Goal: Task Accomplishment & Management: Complete application form

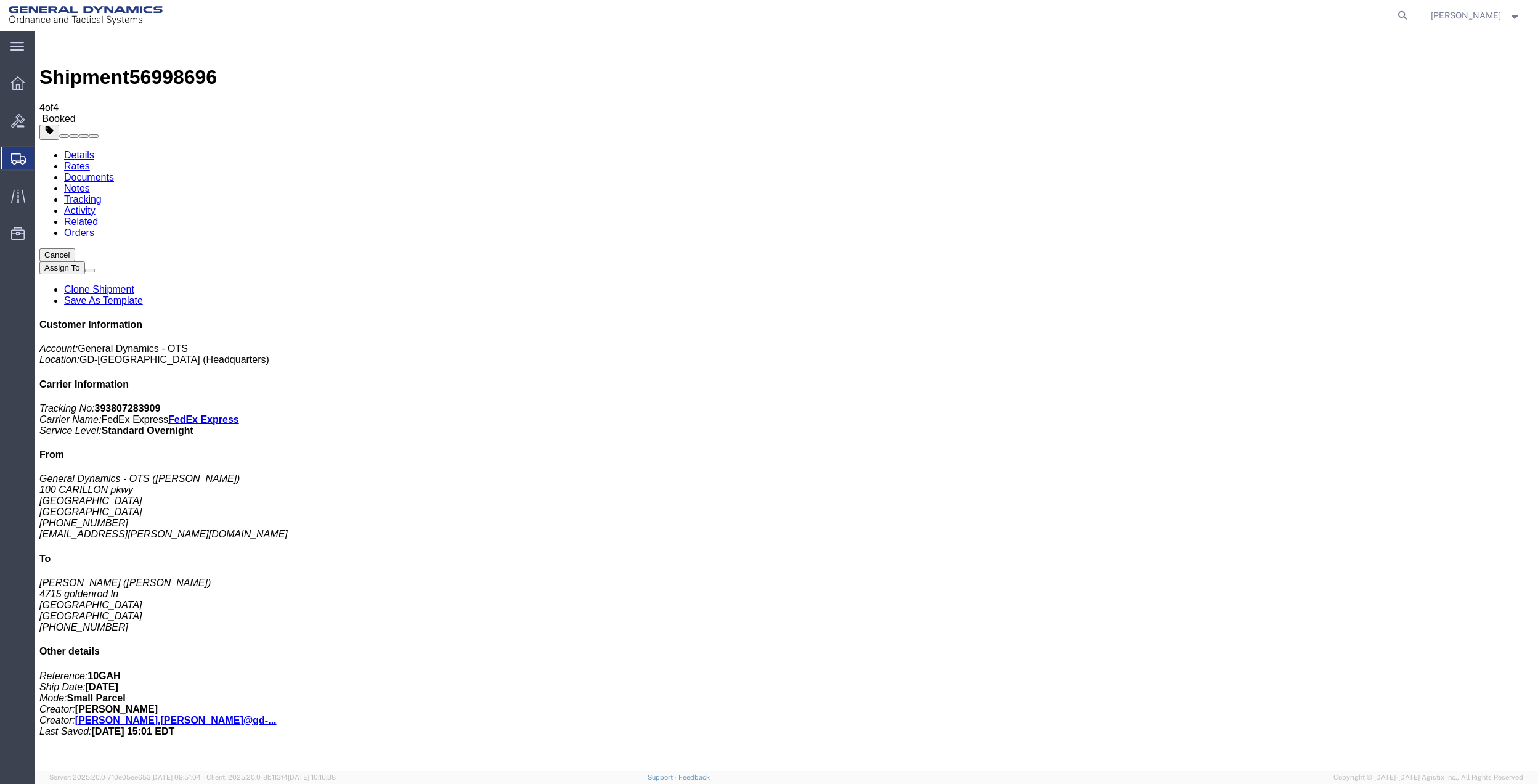
click at [0, 0] on span "Create Shipment" at bounding box center [0, 0] width 0 height 0
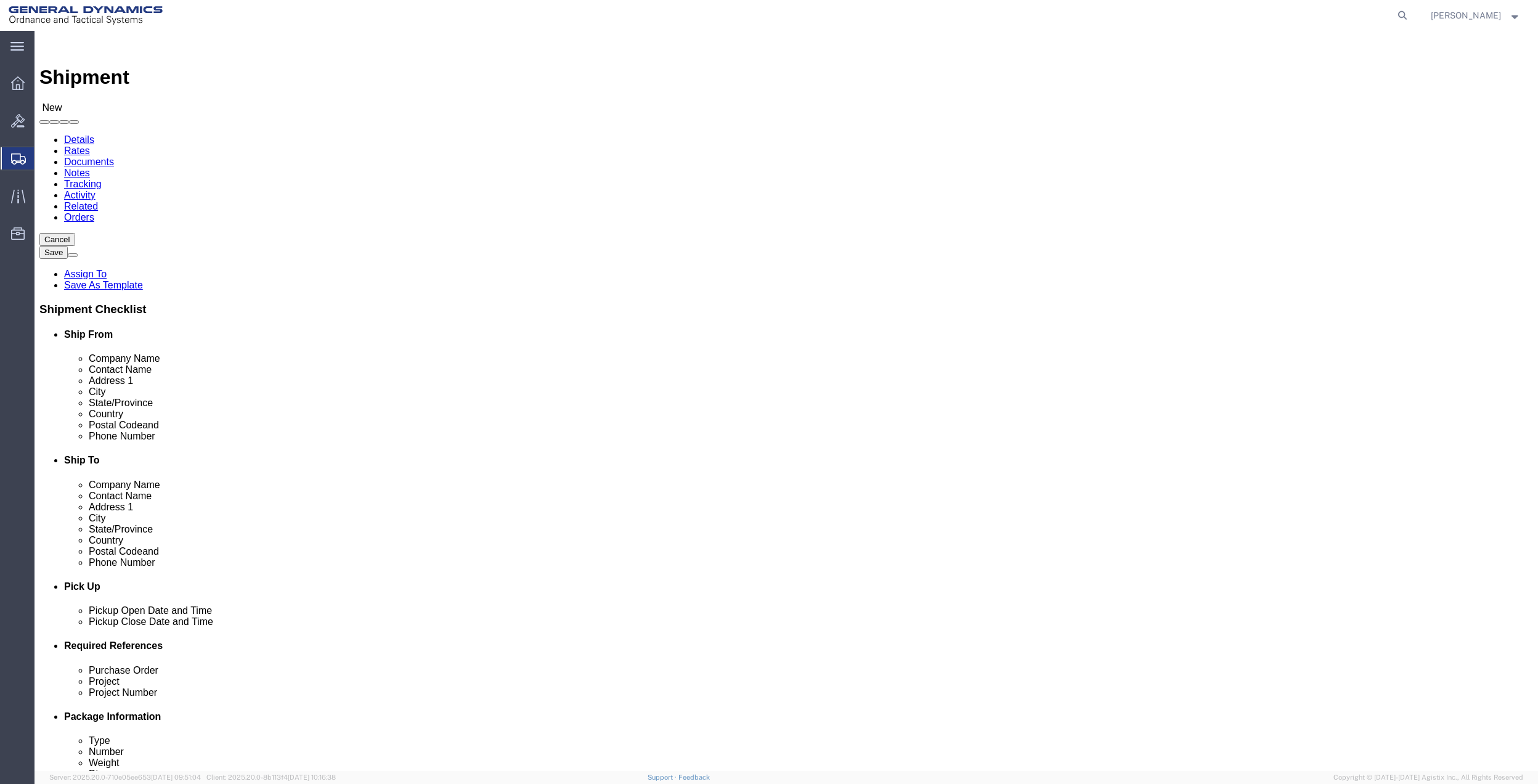
click input "text"
type input "[PERSON_NAME]"
click p "- General Dynamics - OTS - ([PERSON_NAME]) [STREET_ADDRESS] [GEOGRAPHIC_DATA], …"
select select "FL"
type input "[PERSON_NAME]"
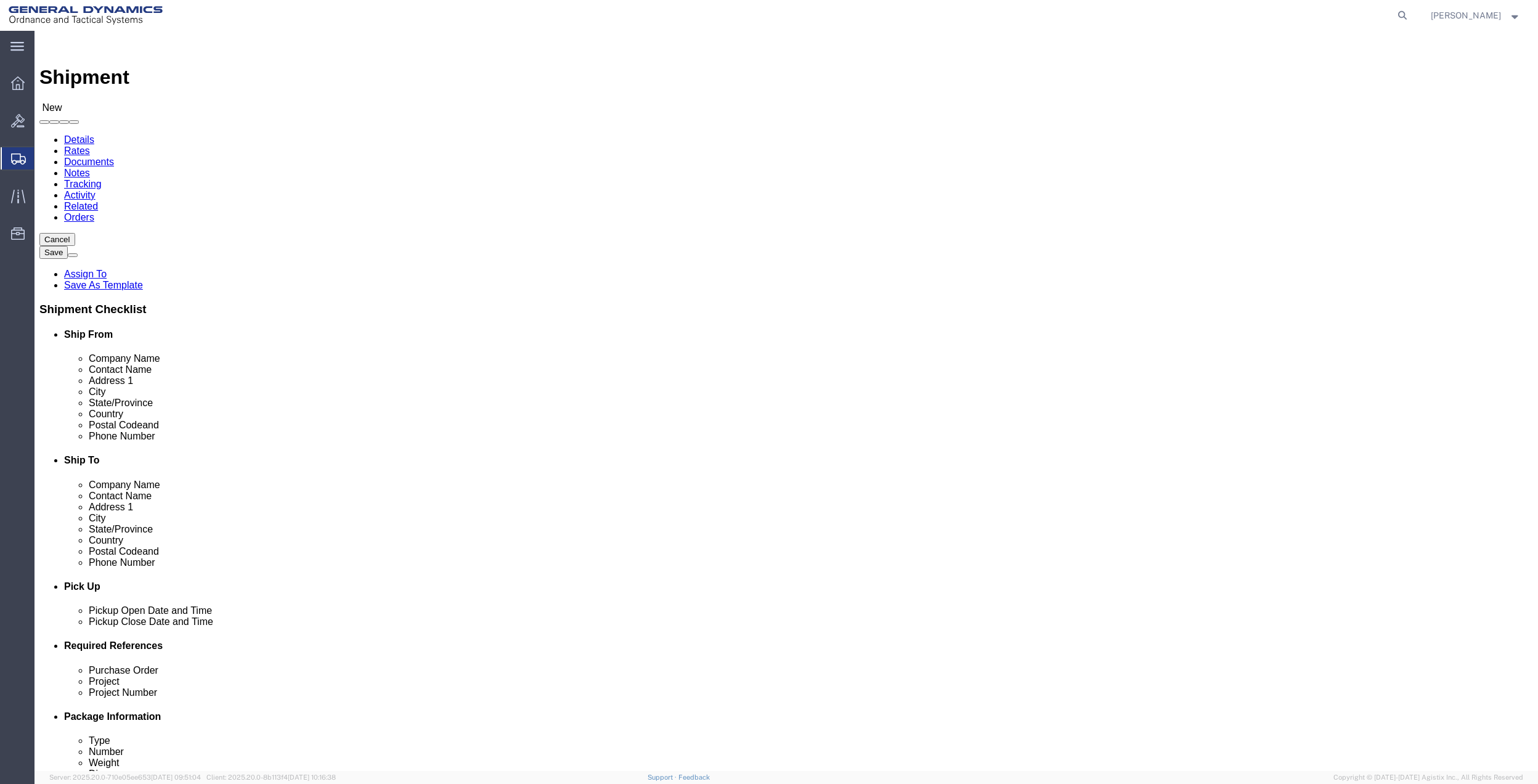
click input "text"
type input "[PERSON_NAME]"
click input "text"
type input "MELVINDALE"
click p "- ONODI TOOL & ENGINEERING - ([PERSON_NAME]) [STREET_ADDRESS]"
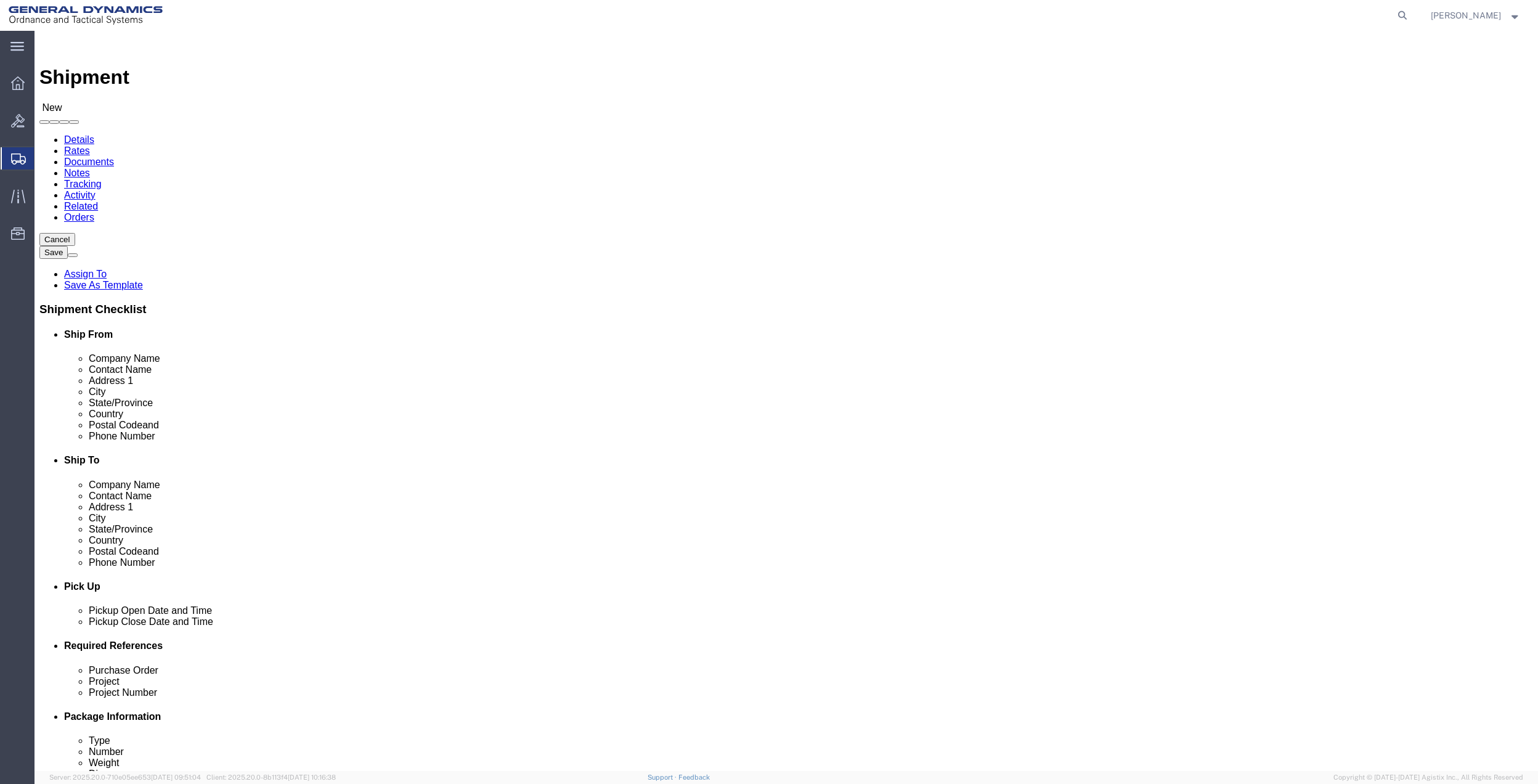
select select "MI"
type input "MELVINDALE"
click input "[PERSON_NAME]"
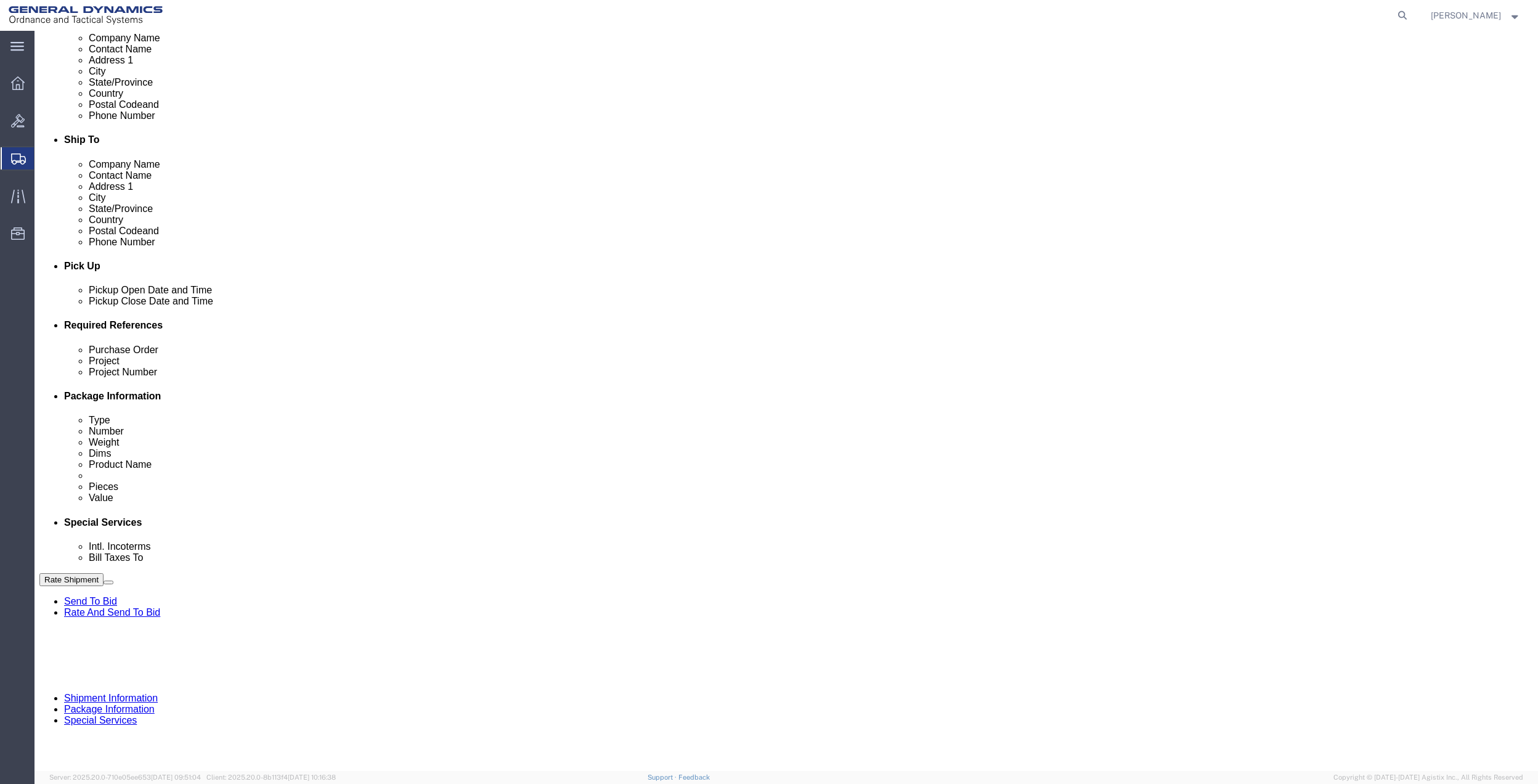
scroll to position [322, 0]
type input "[PERSON_NAME]"
click button "Add reference"
click input "text"
type input "5010"
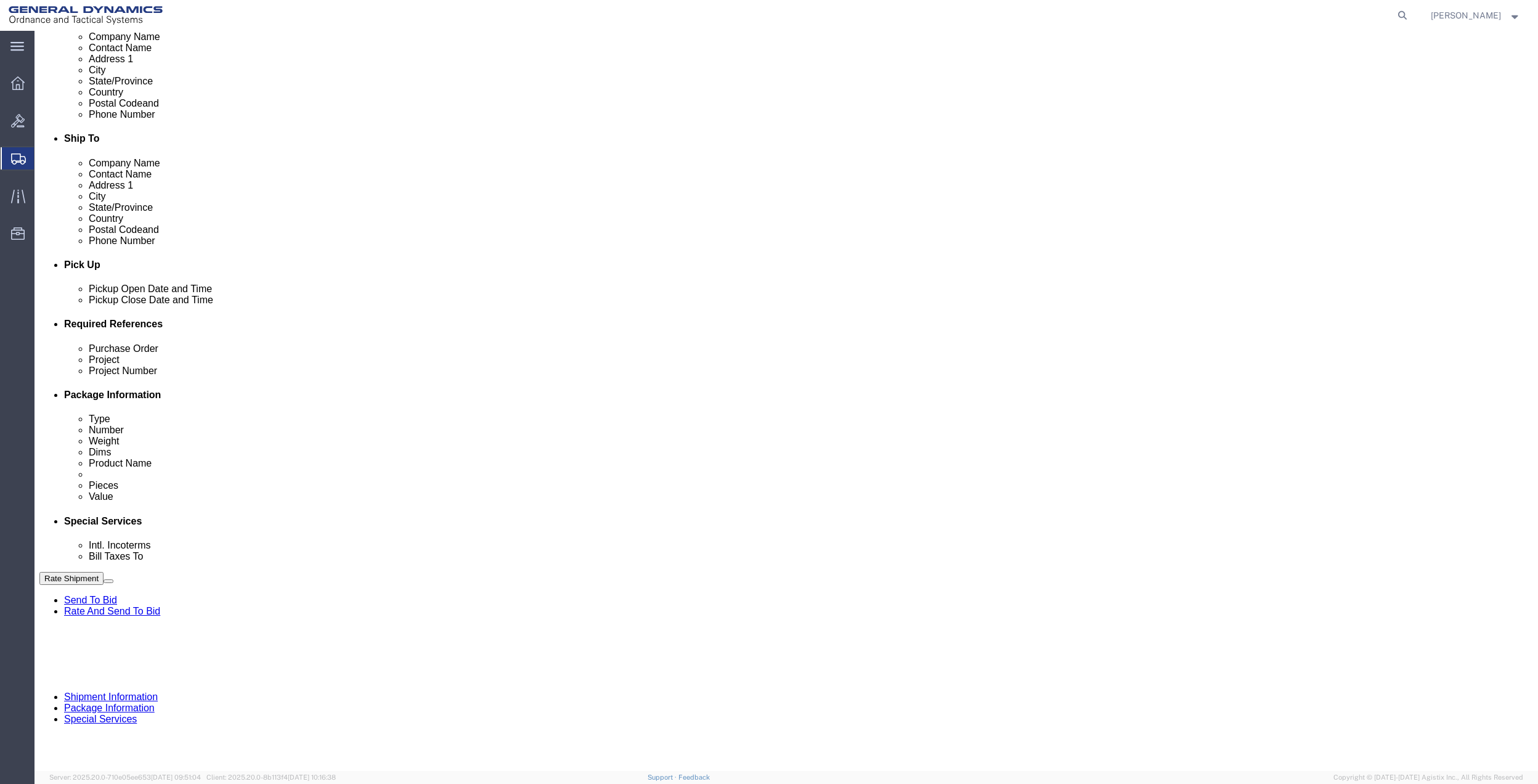
click div "Purchase Order Project Project Number 5010 Select Account Type Activity ID Airl…"
click input "text"
paste input "5010"
type input "5010"
click input "text"
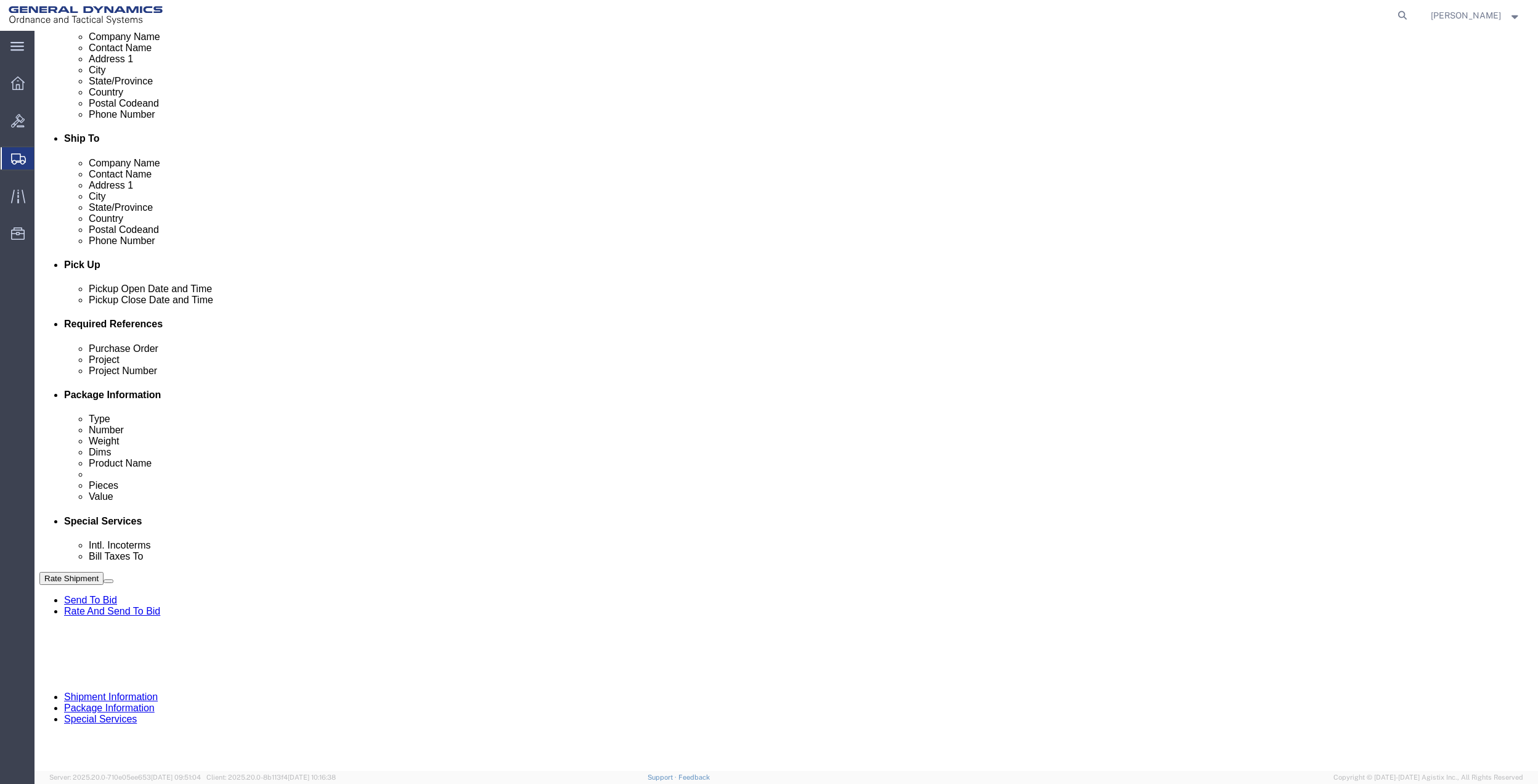
paste input "5010"
type input "5010"
click input "text"
paste input "5010"
type input "5010"
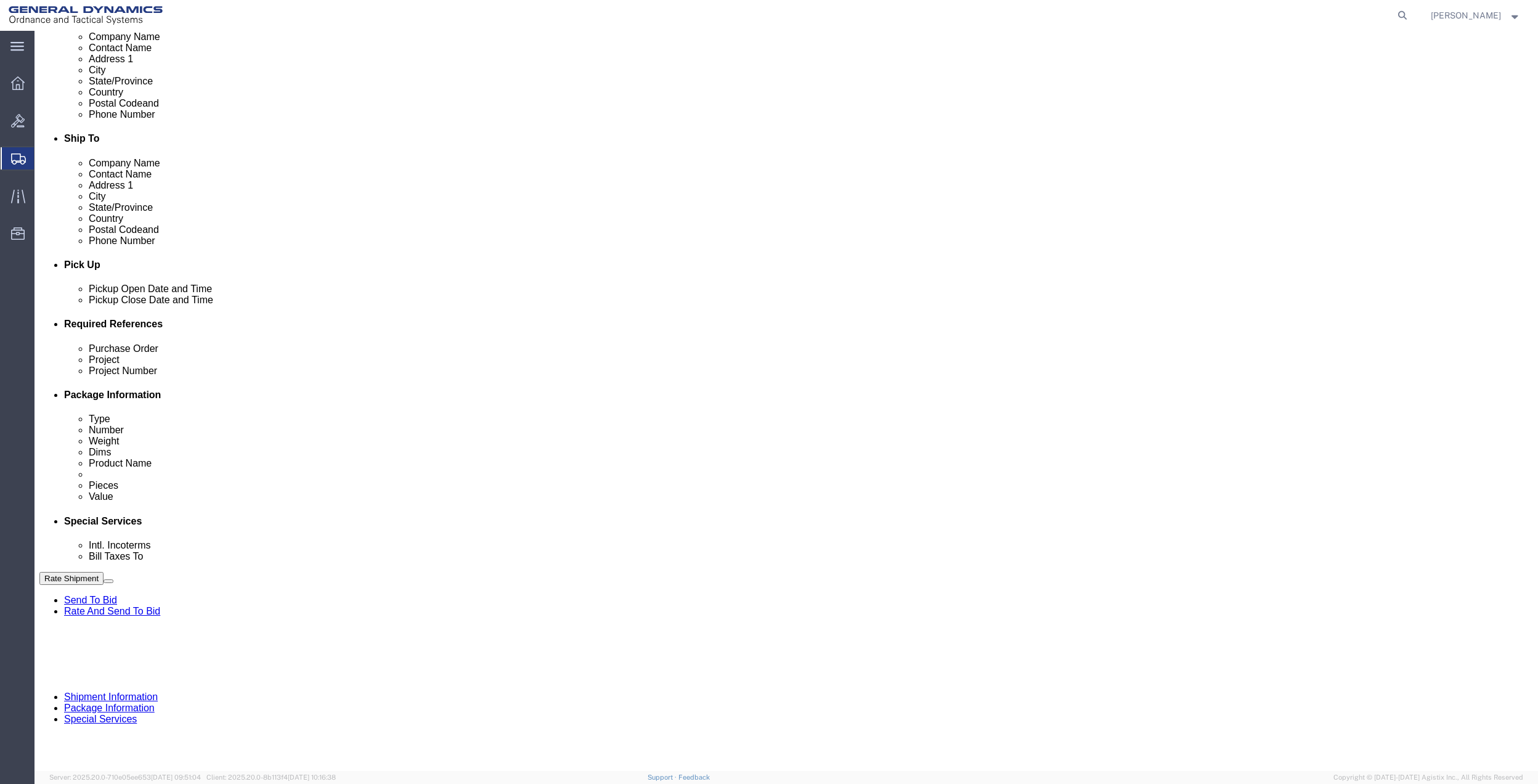
drag, startPoint x: 168, startPoint y: 459, endPoint x: 164, endPoint y: 452, distance: 8.1
click select "Select Account Type Activity ID Airline Appointment Number ASN Batch Request # …"
select select "DEPT"
click select "Select Account Type Activity ID Airline Appointment Number ASN Batch Request # …"
click icon
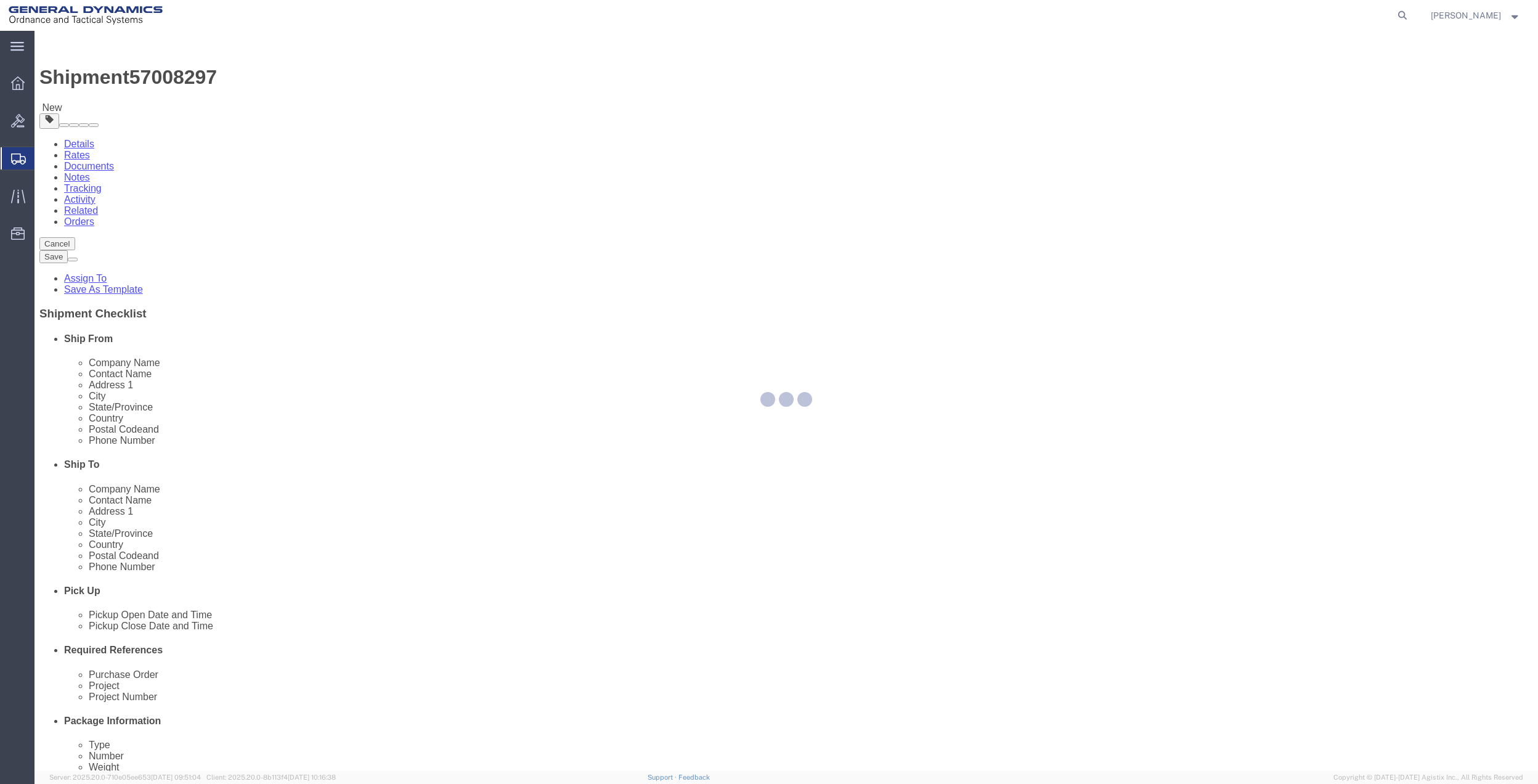
select select "CBOX"
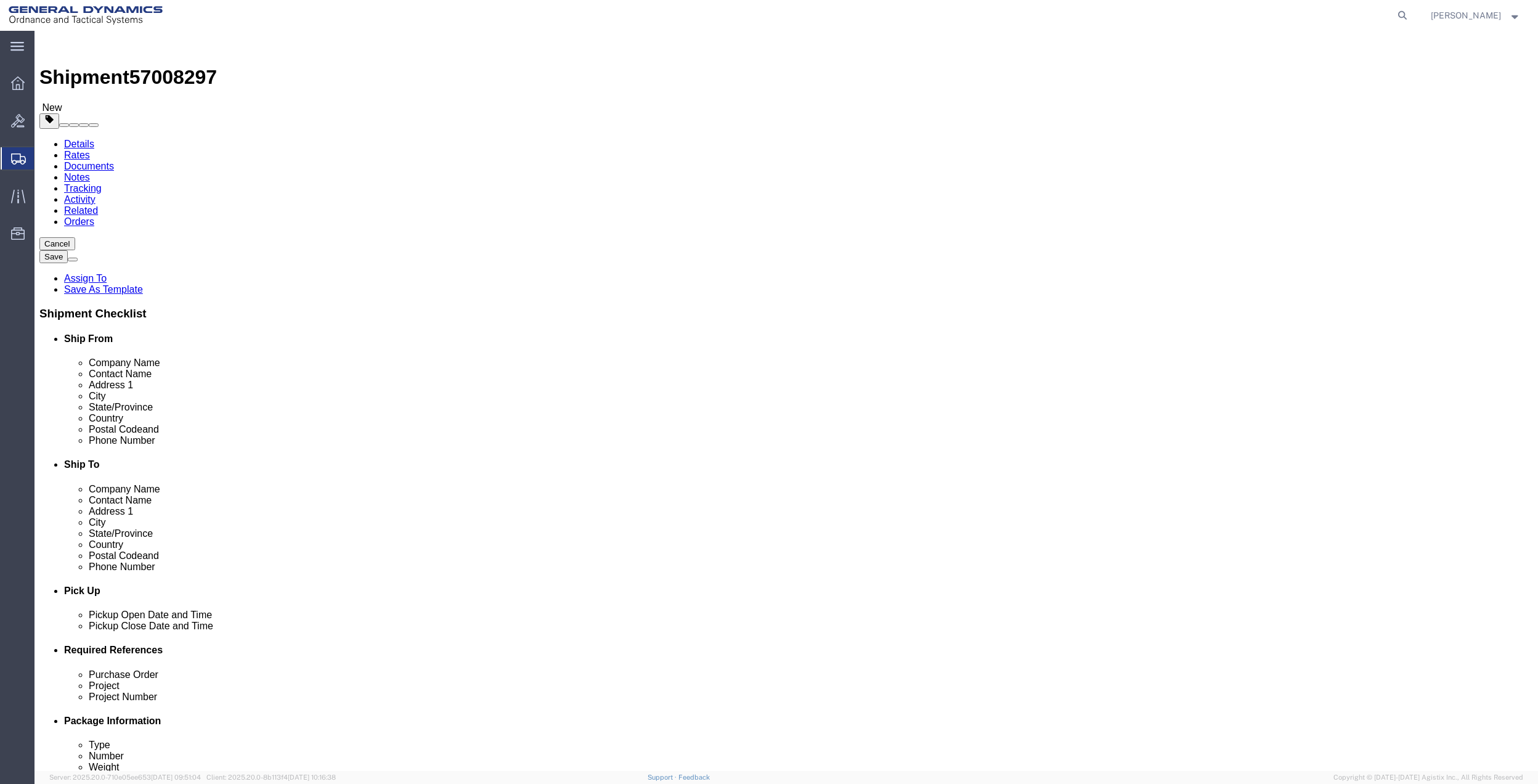
drag, startPoint x: 269, startPoint y: 217, endPoint x: 269, endPoint y: 223, distance: 6.0
click select "Select Bale(s) Basket(s) Bolt(s) Bottle(s) Buckets Bulk Bundle(s) Can(s) Cardbo…"
drag, startPoint x: 146, startPoint y: 372, endPoint x: 244, endPoint y: 271, distance: 140.7
click div "x Package Type Select Bale(s) Basket(s) Bolt(s) Bottle(s) Buckets Bulk Bundle(s…"
click input "text"
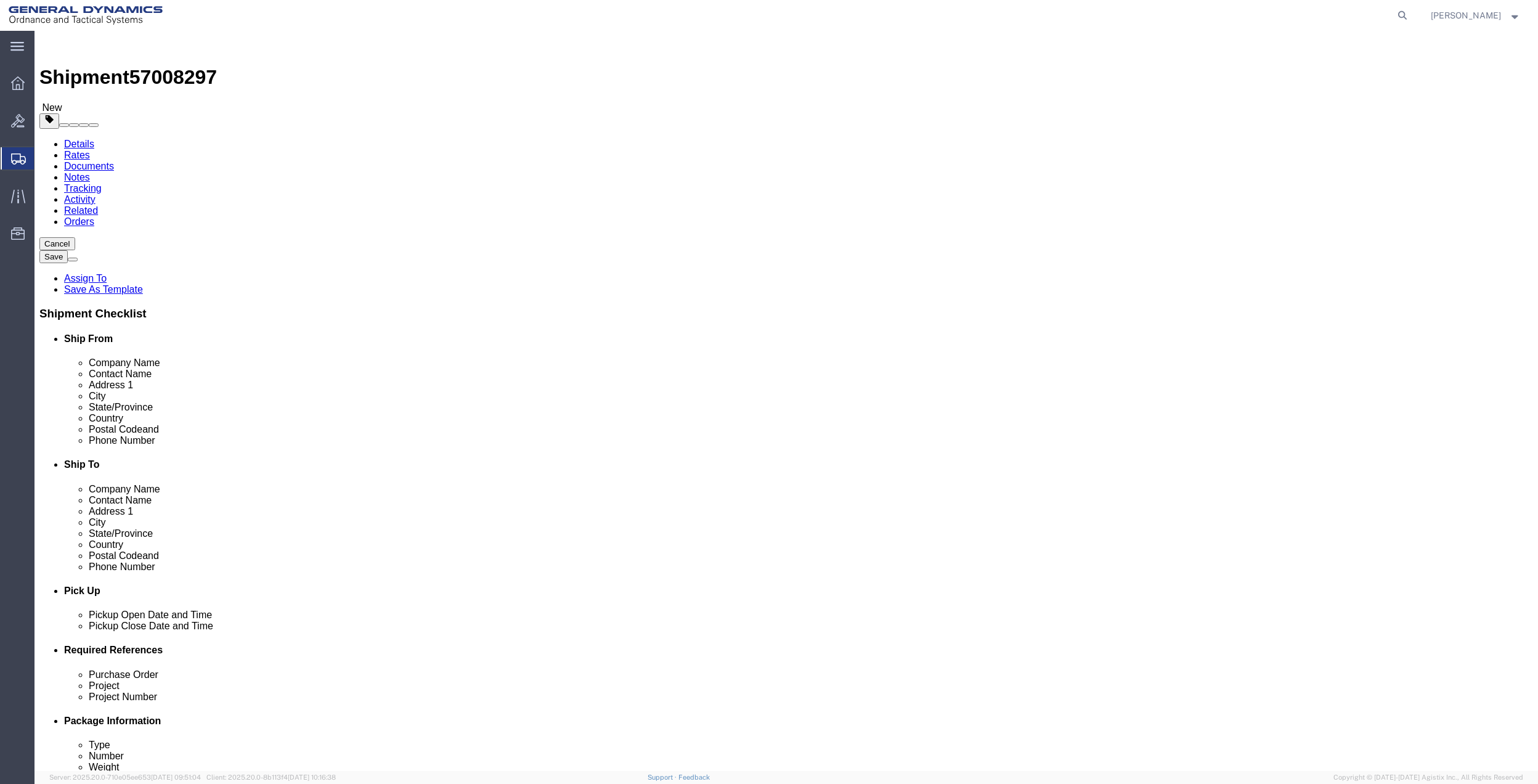
type input "30"
type input "7"
type input "15"
click div "x Package Type Select Bale(s) Basket(s) Bolt(s) Bottle(s) Buckets Bulk Bundle(s…"
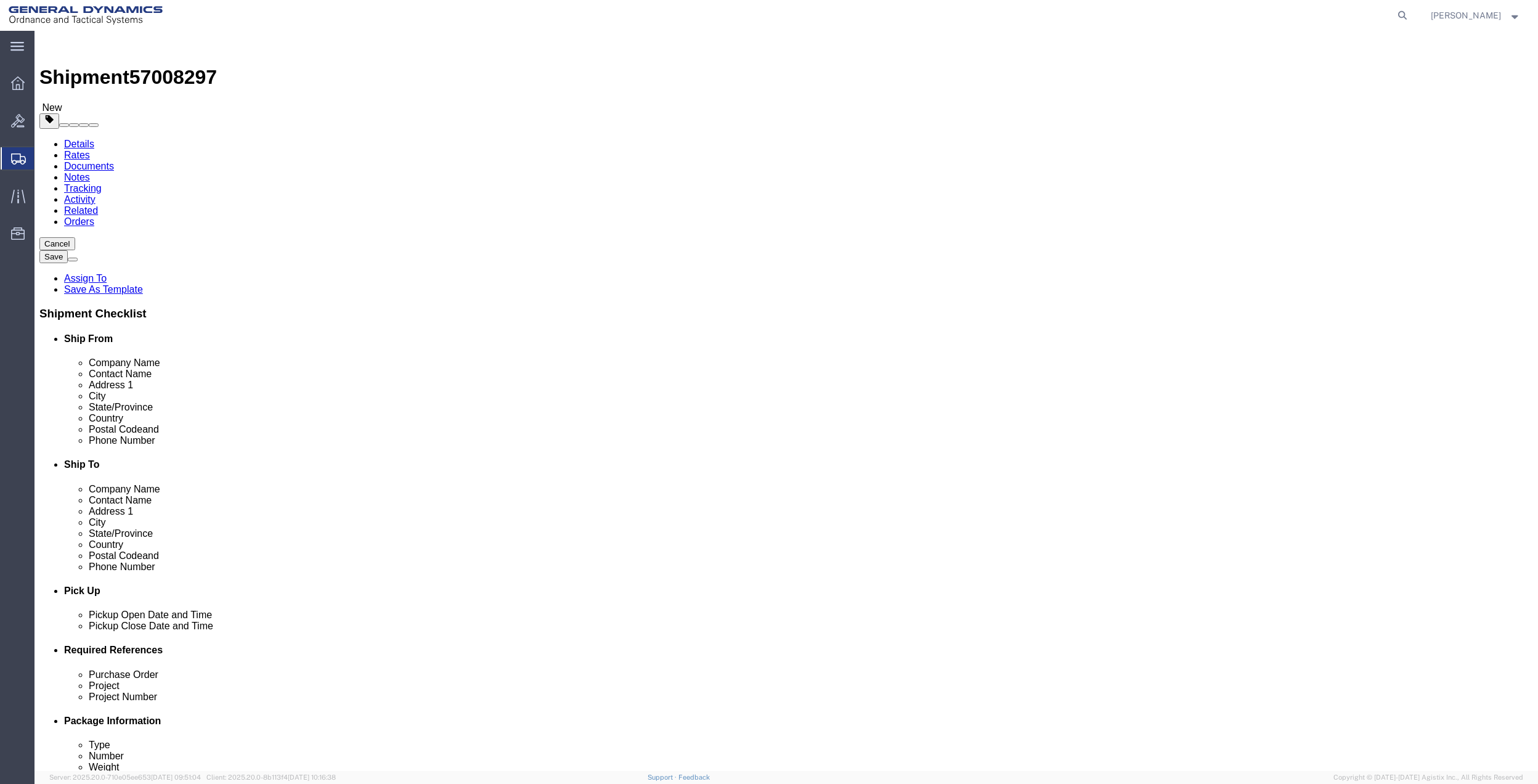
click link "Add Content"
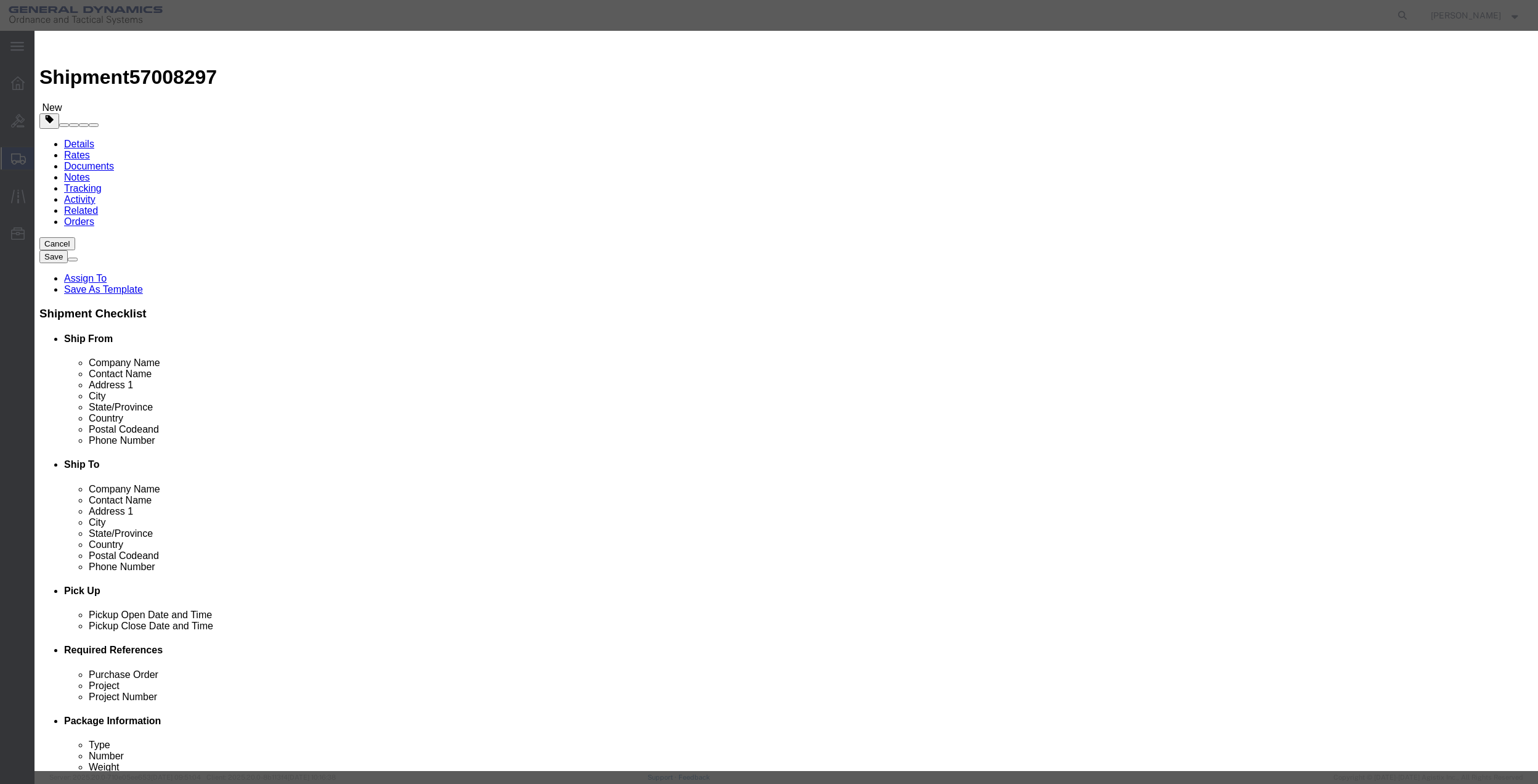
click input "text"
type input "MISC"
type input "100"
click input "0"
type input "01"
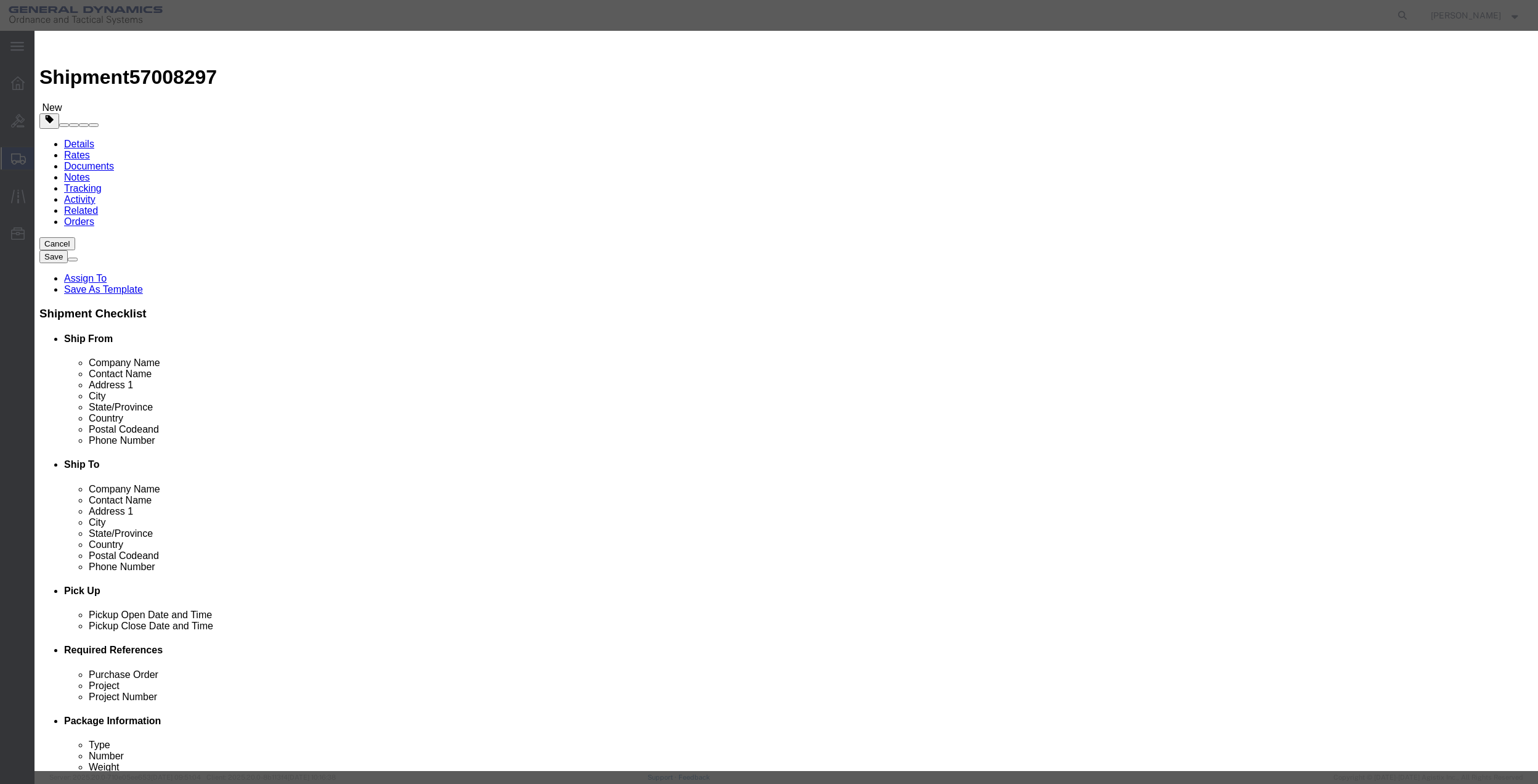
click select "Select 50 55 60 65 70 85 92.5 100 125 175 250 300 400"
select select "70"
click select "Select 50 55 60 65 70 85 92.5 100 125 175 250 300 400"
click button "Save & Close"
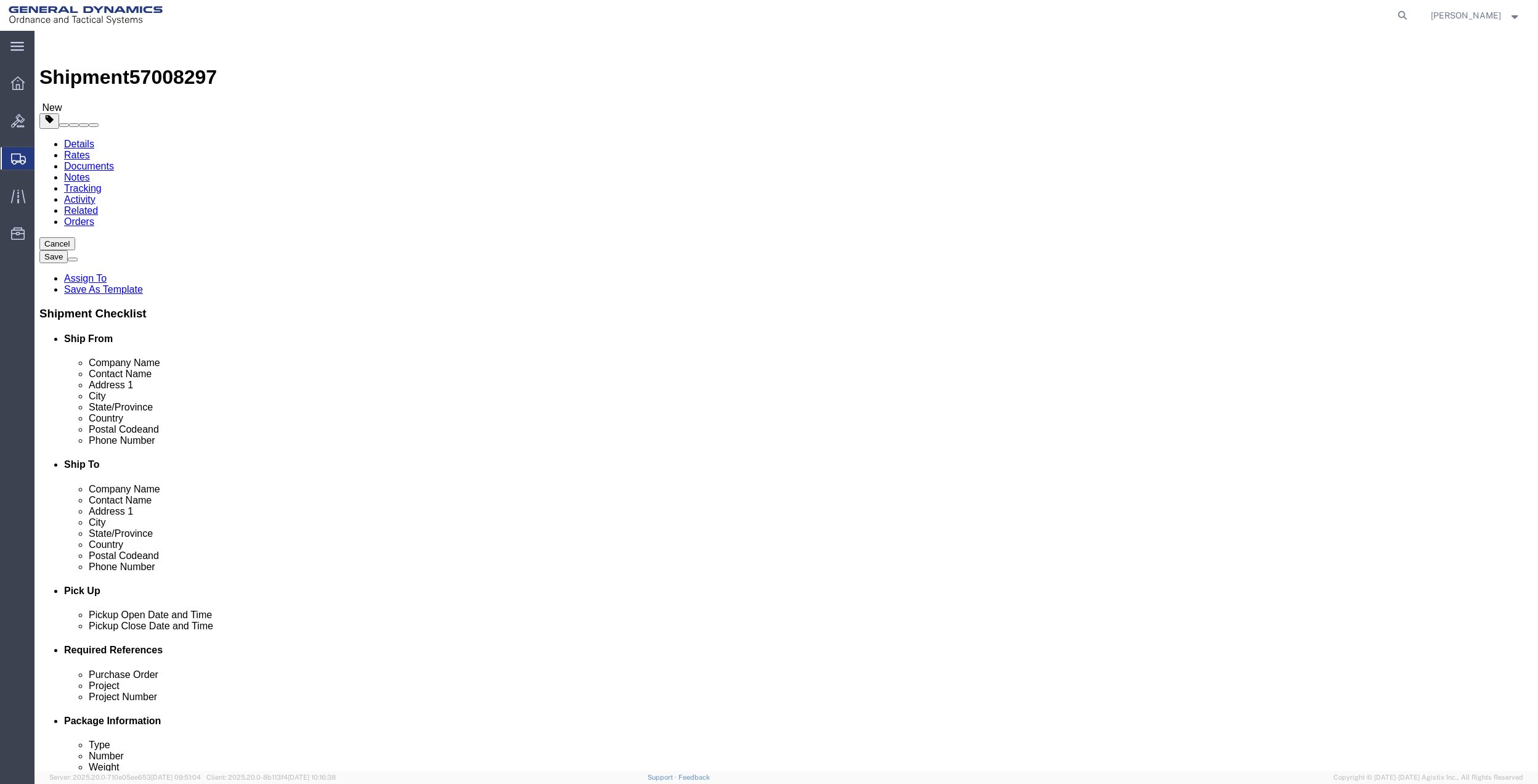
click link "Special Services"
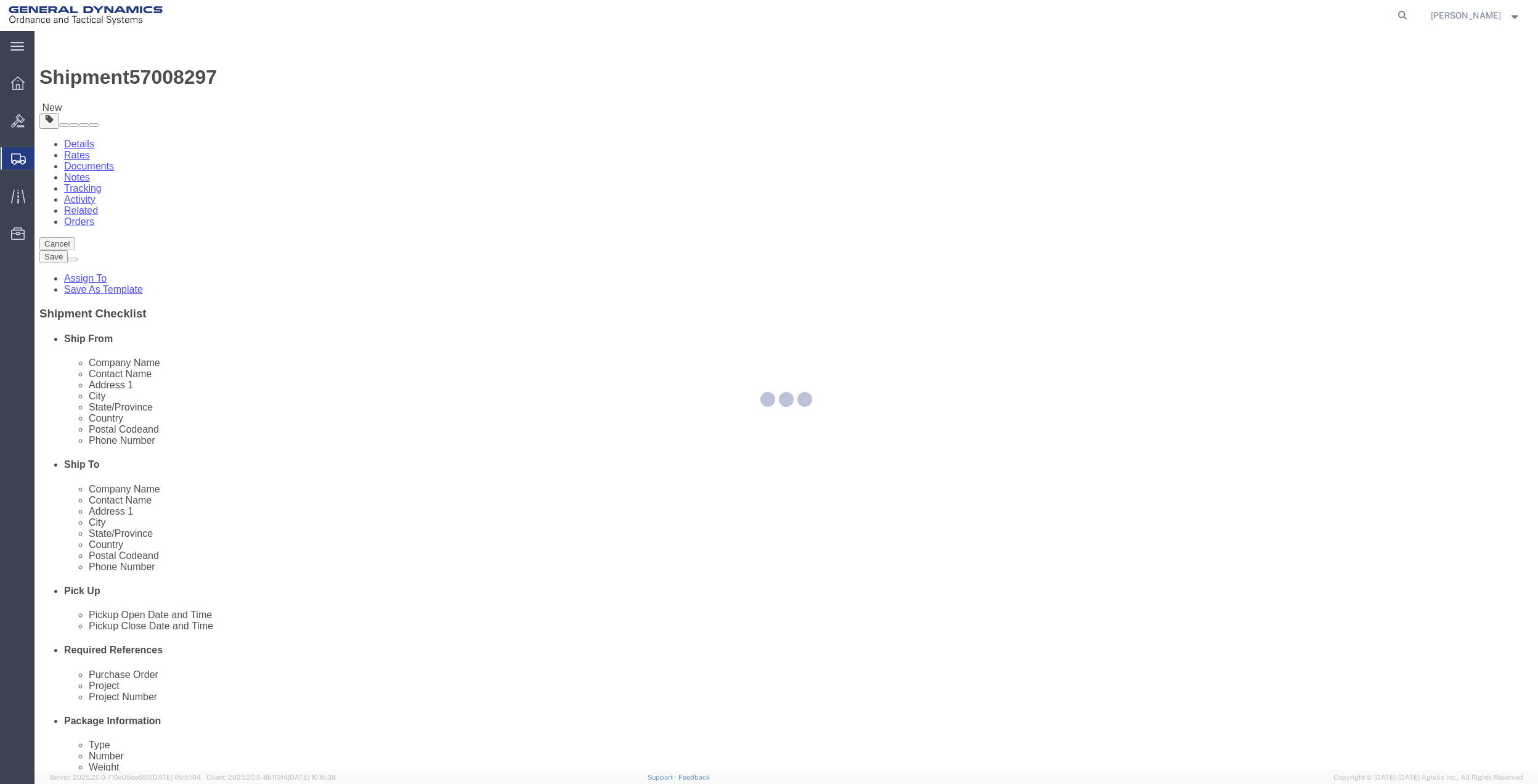
select select
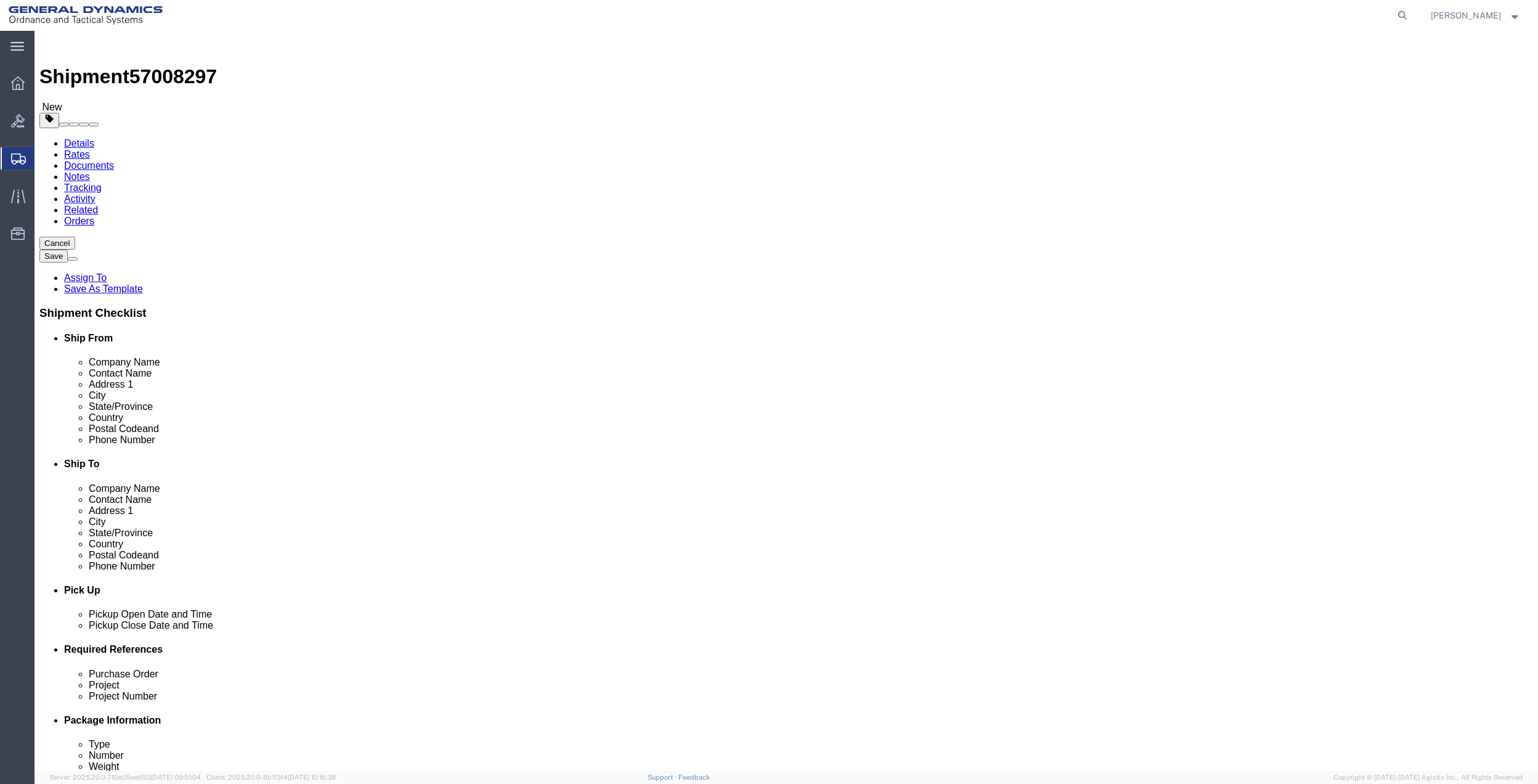
scroll to position [246, 0]
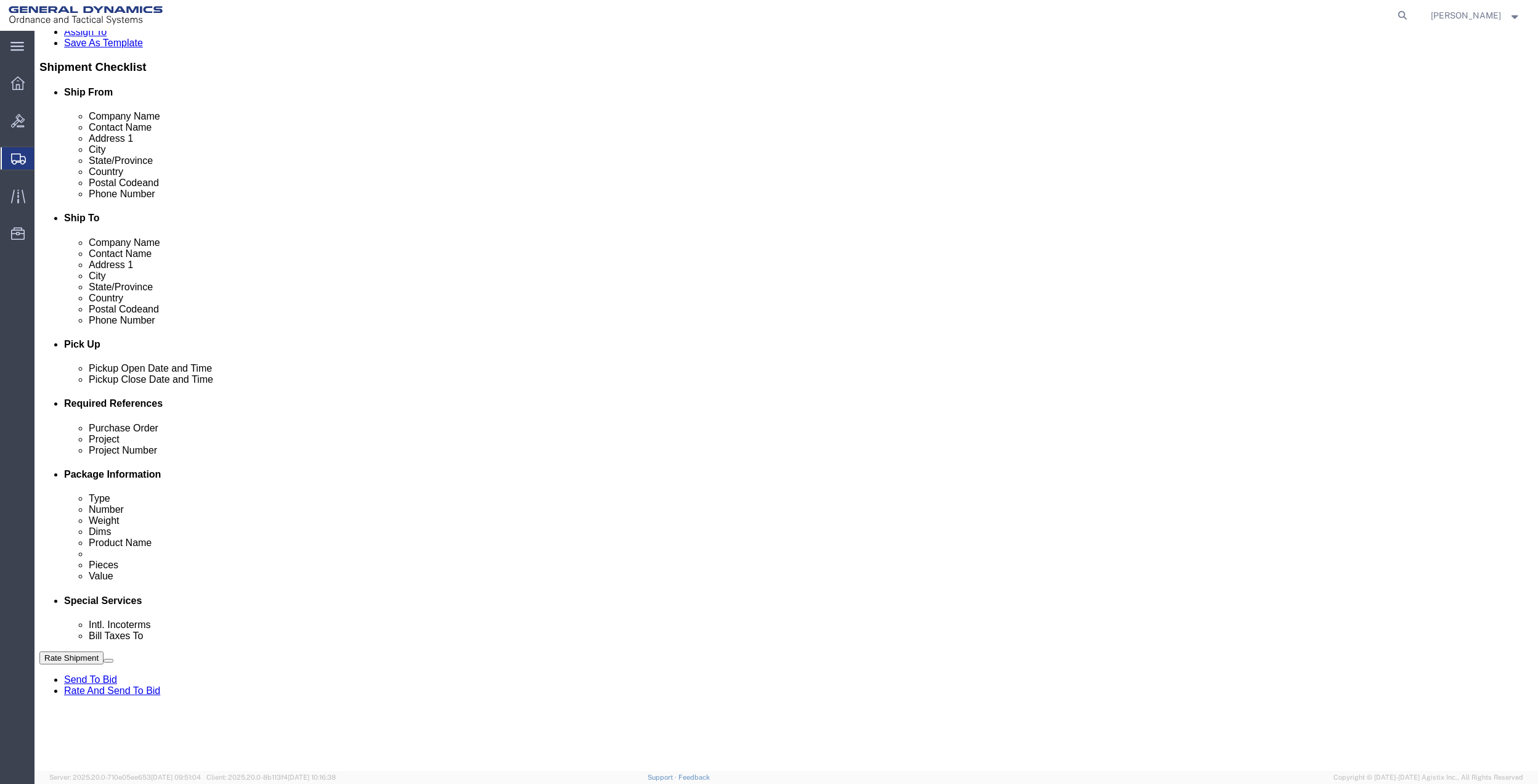
drag, startPoint x: 311, startPoint y: 471, endPoint x: 314, endPoint y: 481, distance: 10.4
click select "Select Buyer Cost Center Department Operations Number Order Number Sales Person"
select select "DEPARTMENT"
click select "Select Buyer Cost Center Department Operations Number Order Number Sales Person"
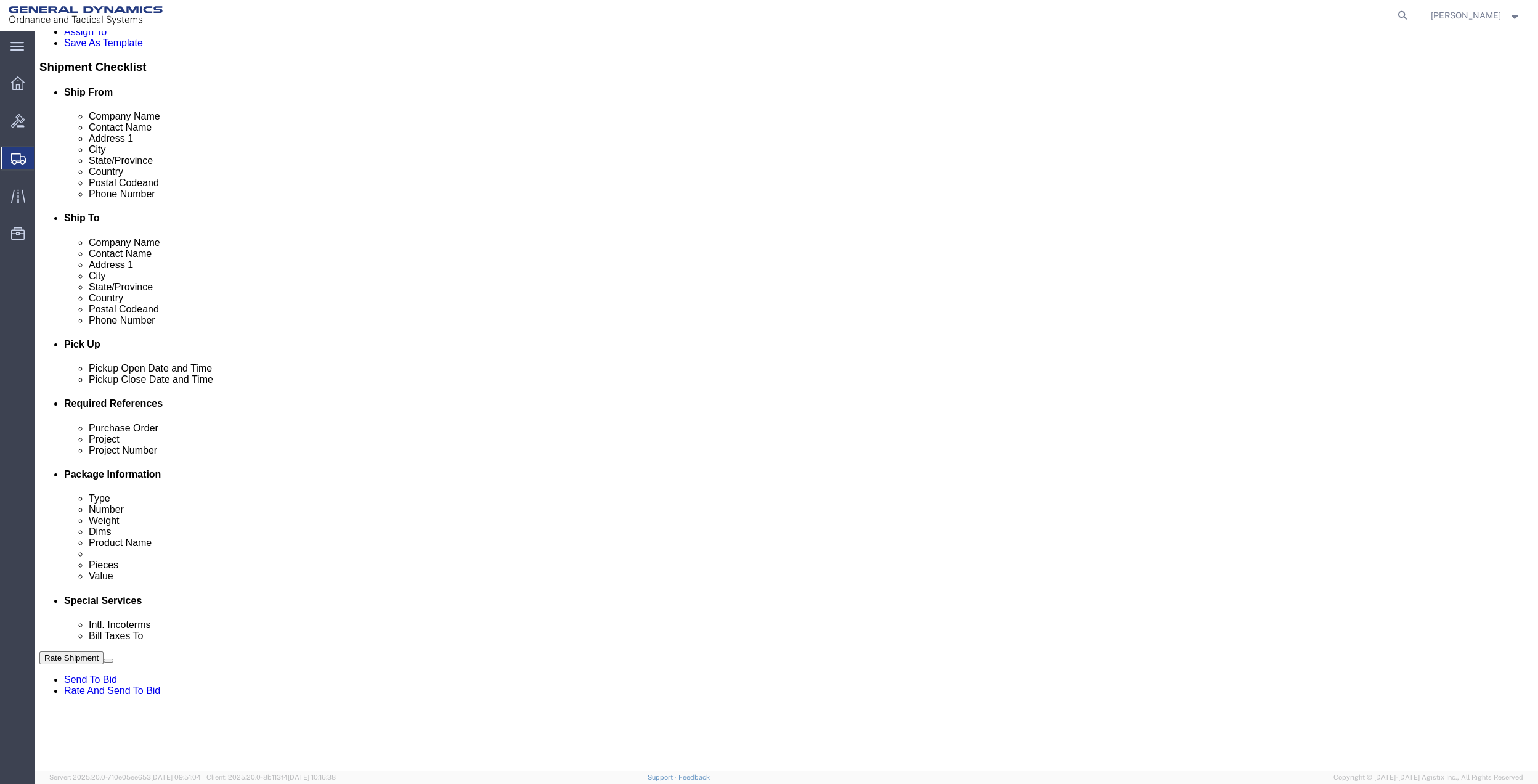
click div "Select Buyer Cost Center Department Operations Number Order Number Sales Person…"
click select "Select [GEOGRAPHIC_DATA] [GEOGRAPHIC_DATA] [GEOGRAPHIC_DATA] [GEOGRAPHIC_DATA] …"
select select "1763983"
click select "Select [GEOGRAPHIC_DATA] [GEOGRAPHIC_DATA] [GEOGRAPHIC_DATA] [GEOGRAPHIC_DATA] …"
click select "Select 10AFM 10GAG 10GAH 10GFL 10GFO 10GIE 10GIS 30MABS St [PERSON_NAME] Program"
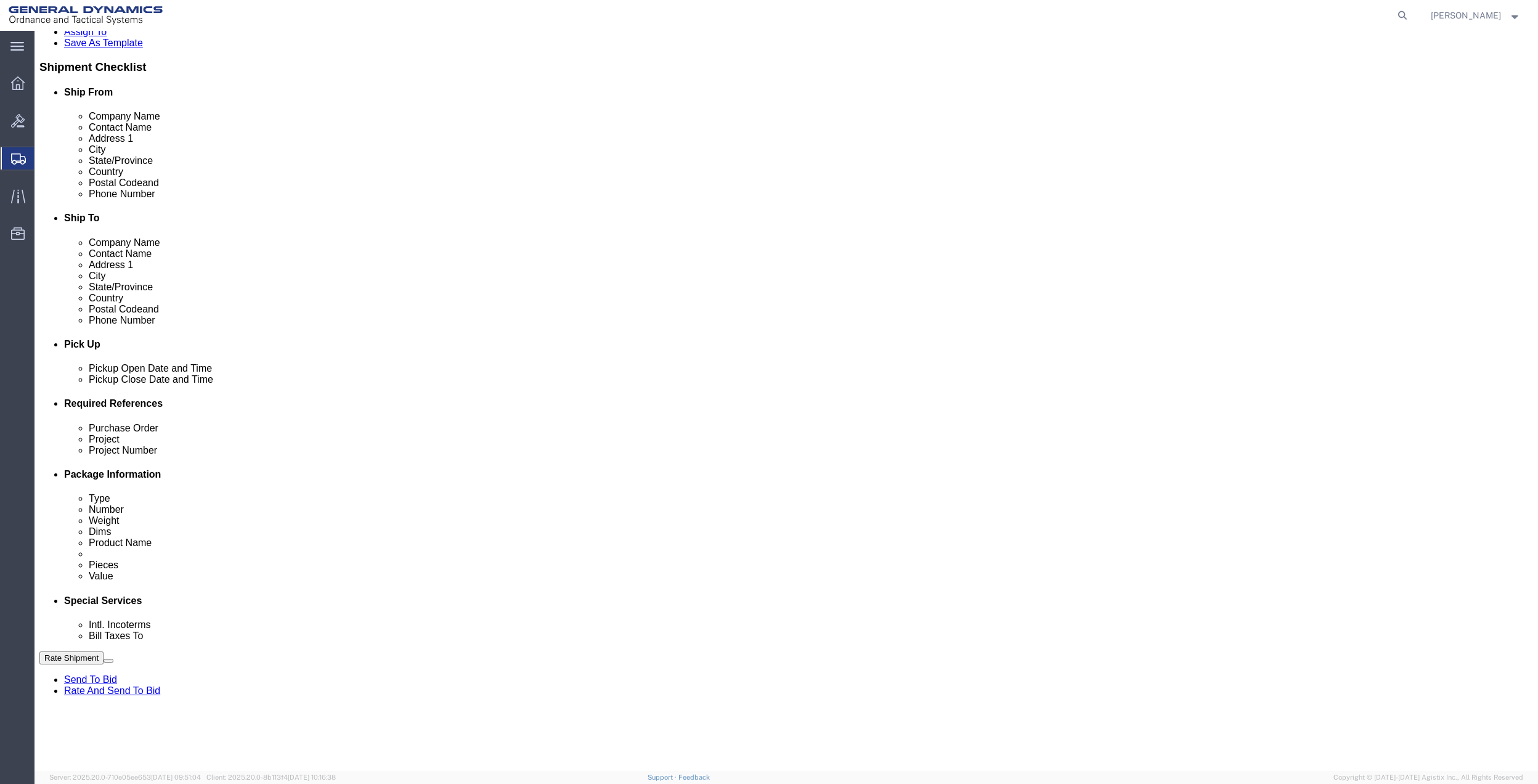
select select "214681"
click select "Select 10AFM 10GAG 10GAH 10GFL 10GFO 10GIE 10GIS 30MABS St [PERSON_NAME] Program"
click div "Company Name General Dynamics OTS % Data2Logistics Address 1 [STREET_ADDRESS] C…"
click input "General Dynamics OTS % Data2Logistics"
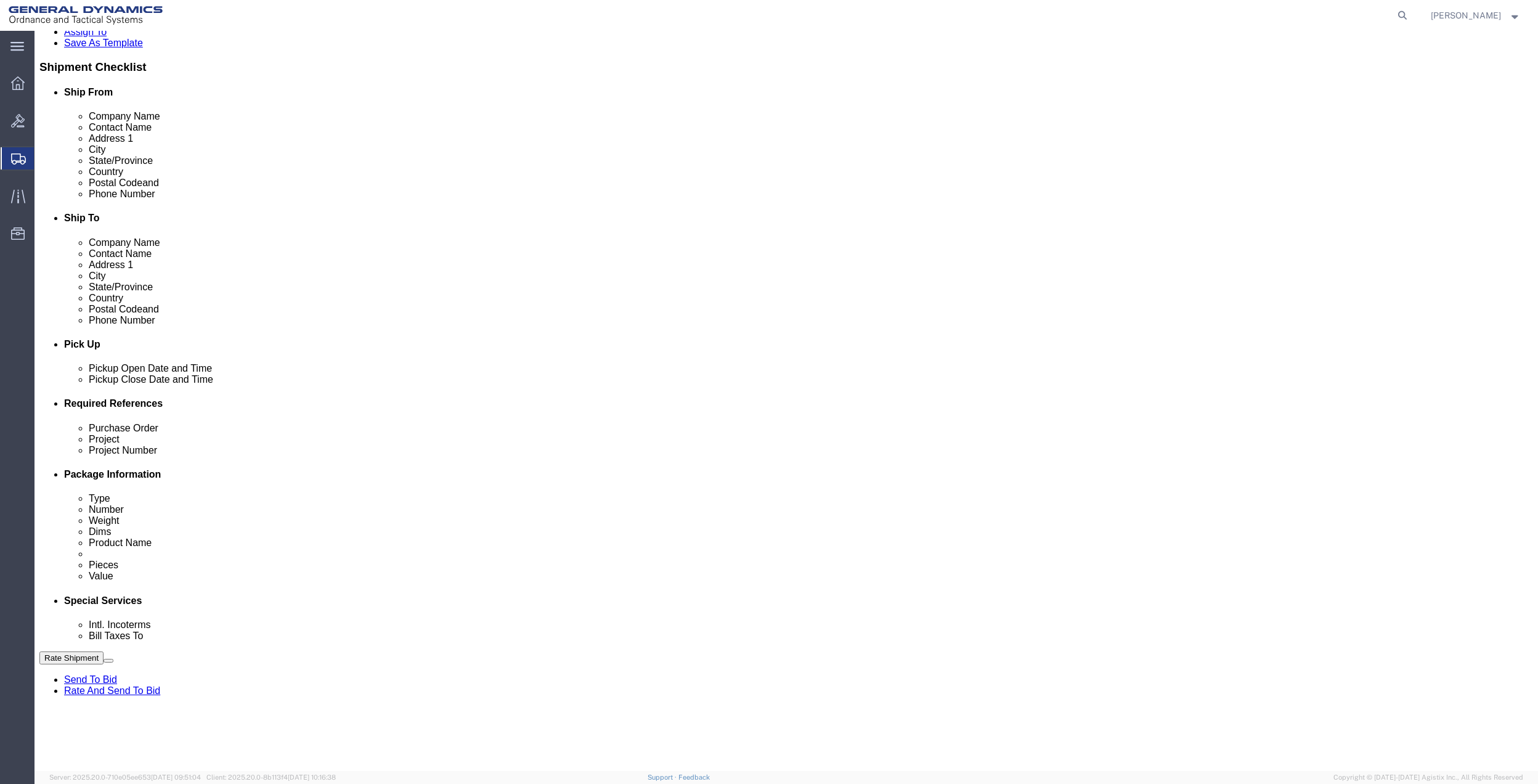
click input "General Dynamics OTS % Data2Logistics"
click p "- GEDOTS %DATA 2 LOGISTICS - (GEDOTS %DATA 2 LOGISTICS) [GEOGRAPHIC_DATA][PERSO…"
type input "GEDOTS %DATA 2 LOGISTICS"
type input "PO BOX 61050"
type input "GEDOTS %DATA 2 LOGISTICS"
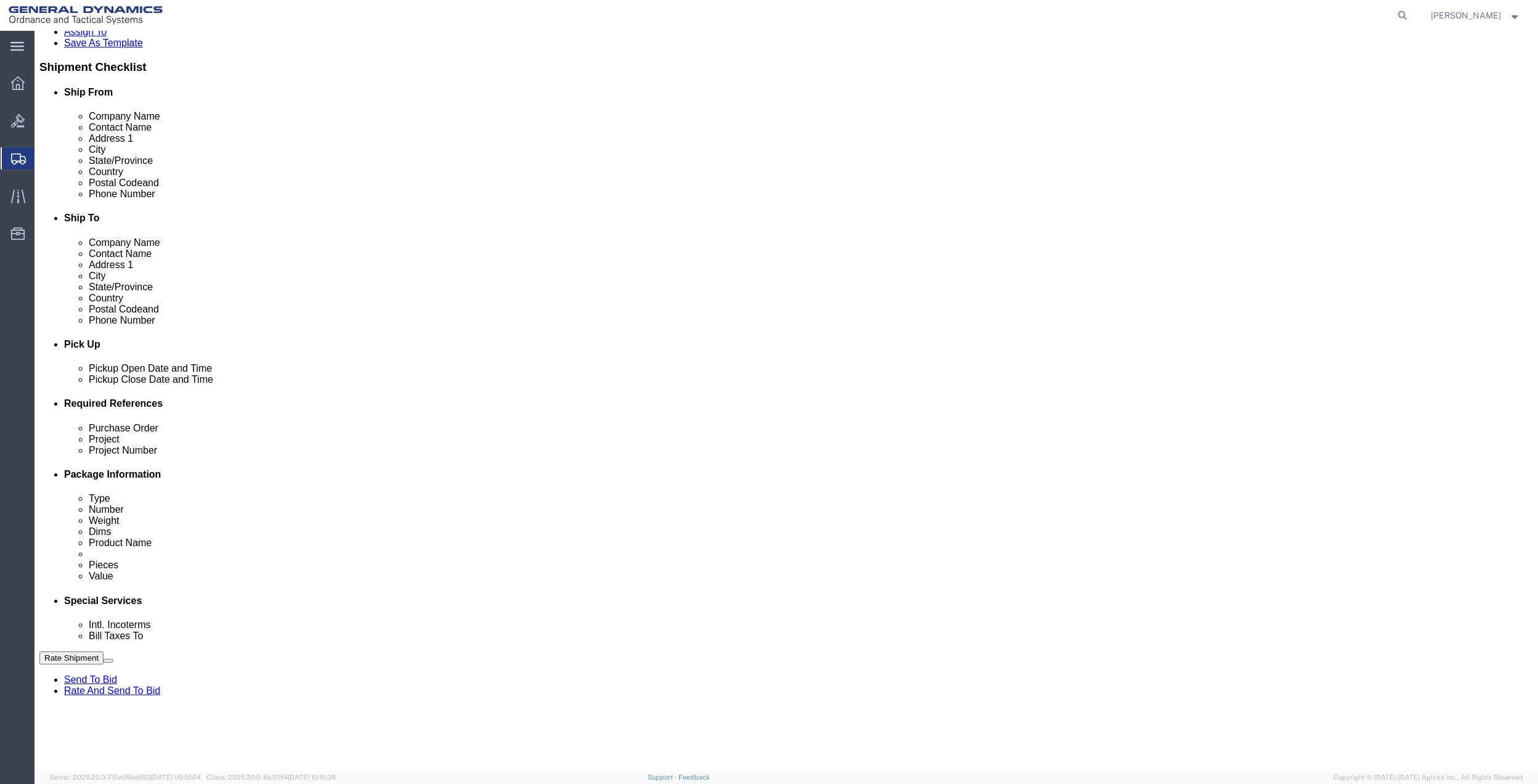
type input "FORT [PERSON_NAME]"
type input "33906"
select select "FL"
type input "GEDOTS %DATA 2 LOGISTICS"
click button "Rate Shipment"
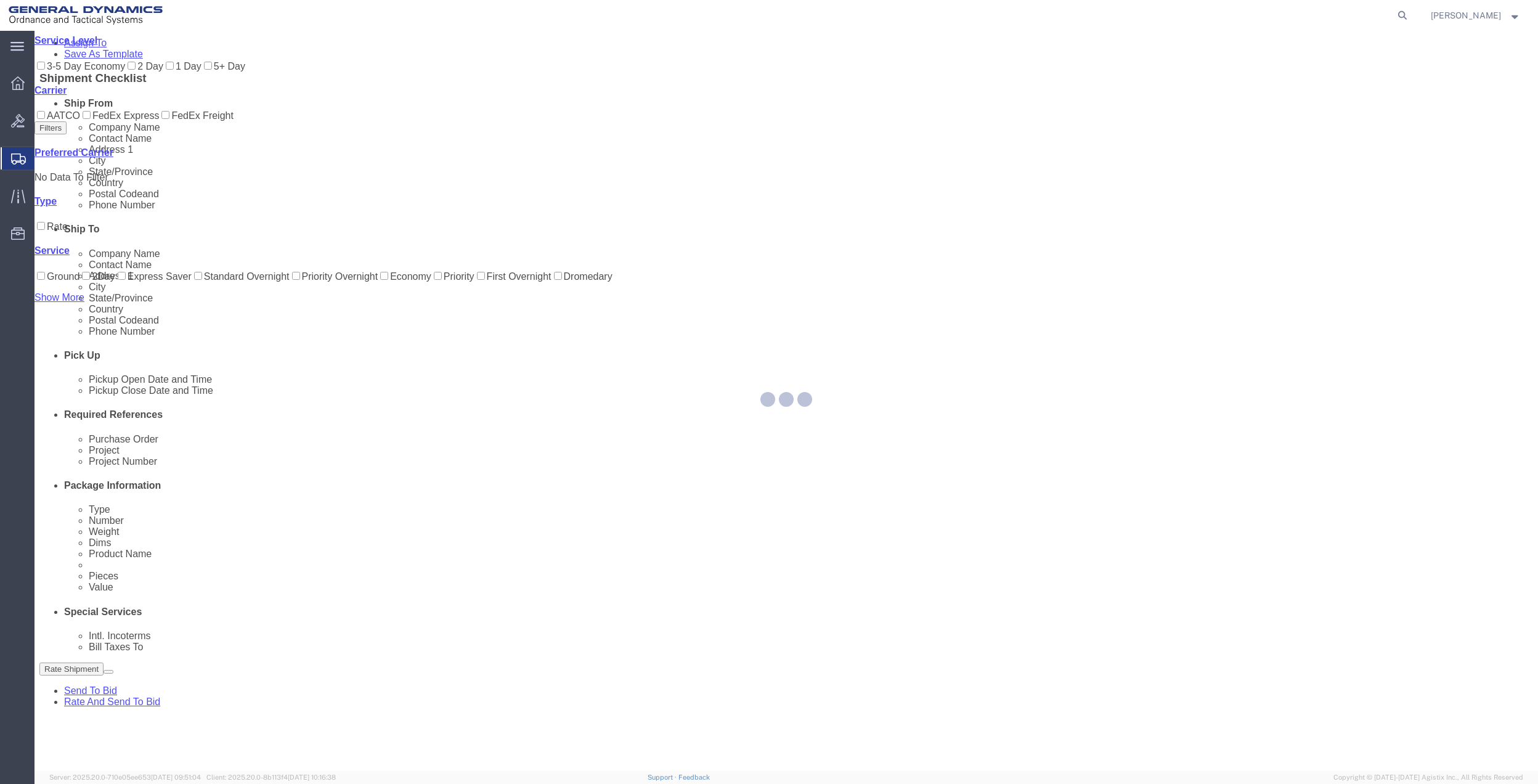
scroll to position [0, 0]
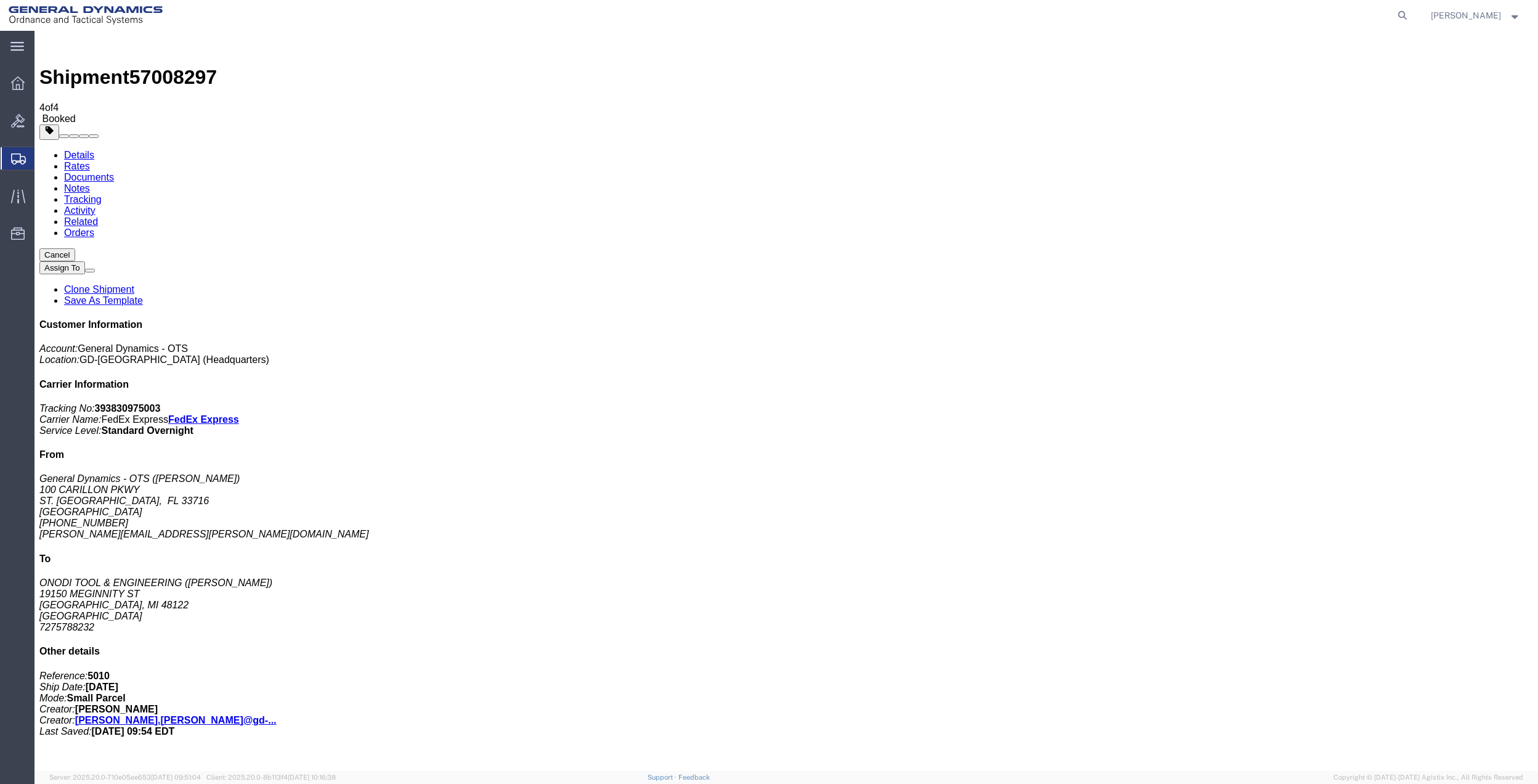
drag, startPoint x: 162, startPoint y: 247, endPoint x: 1328, endPoint y: 35, distance: 1185.1
